Goal: Information Seeking & Learning: Learn about a topic

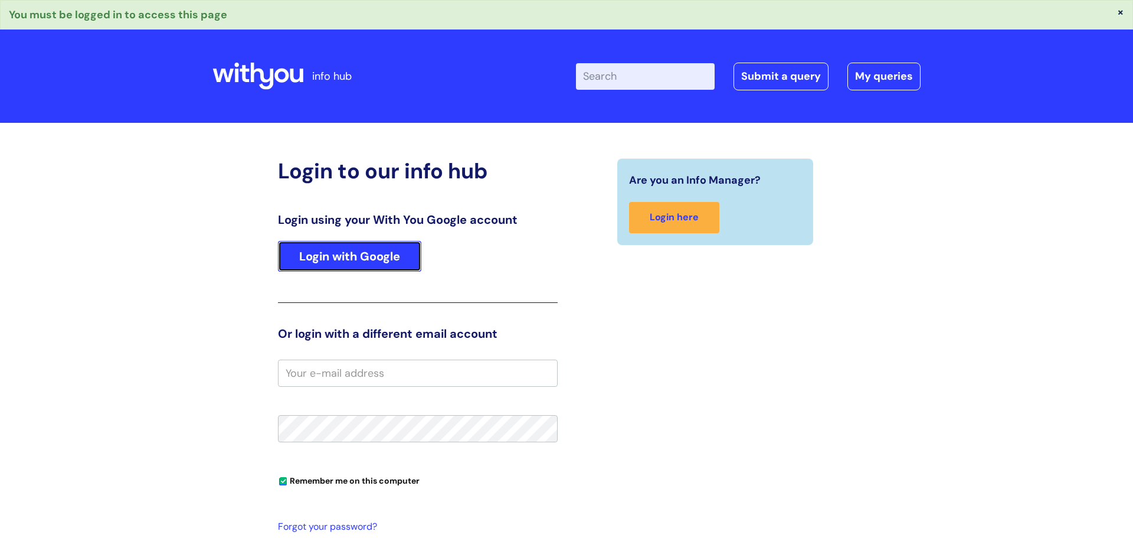
click at [379, 246] on link "Login with Google" at bounding box center [349, 256] width 143 height 31
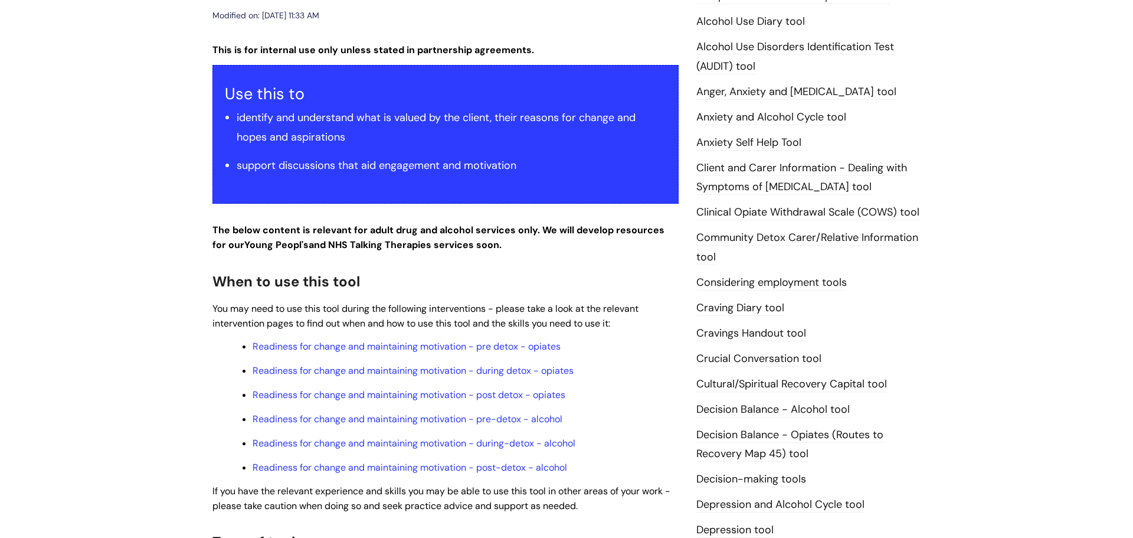
scroll to position [211, 0]
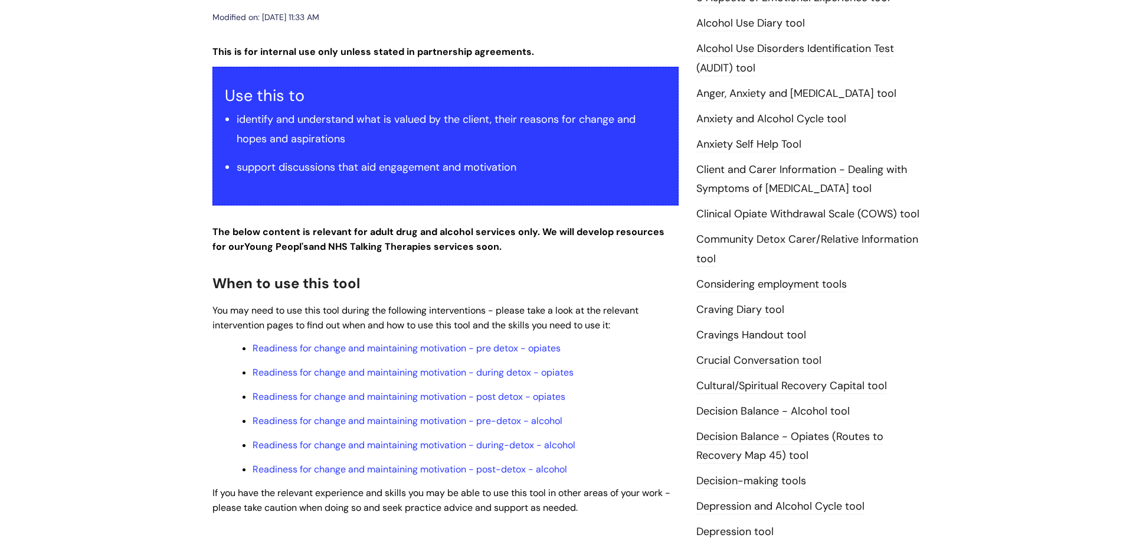
click at [756, 140] on link "Anxiety Self Help Tool" at bounding box center [748, 144] width 105 height 15
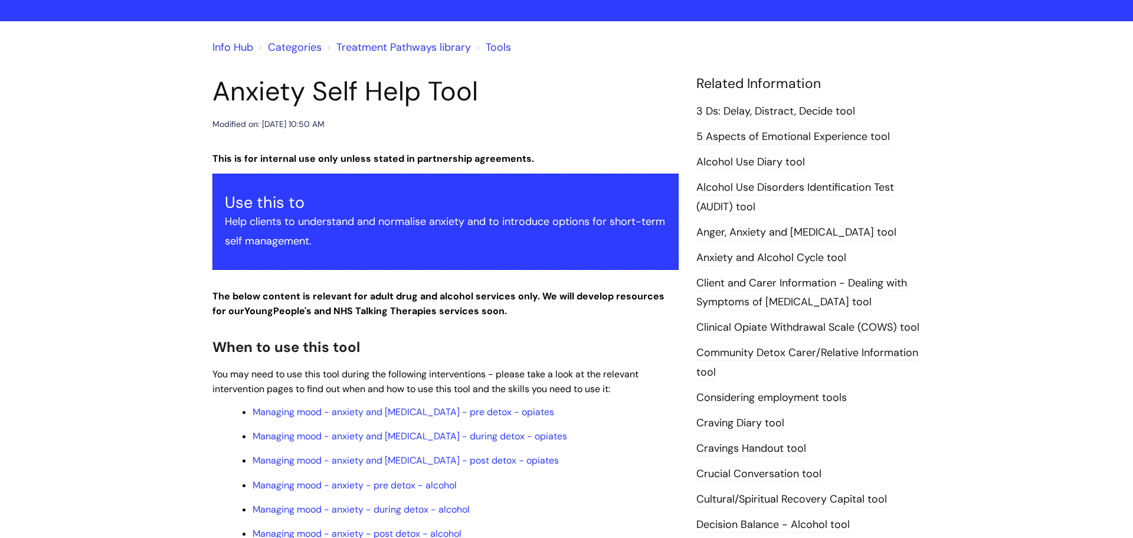
scroll to position [207, 0]
